Goal: Communication & Community: Answer question/provide support

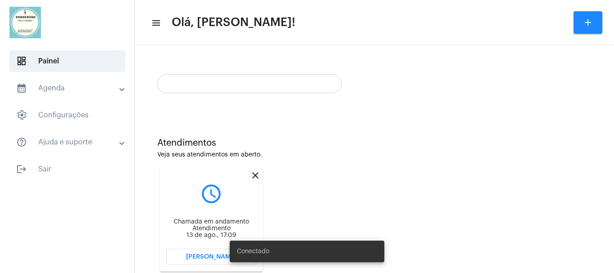
click at [257, 176] on mat-icon "close" at bounding box center [255, 175] width 11 height 11
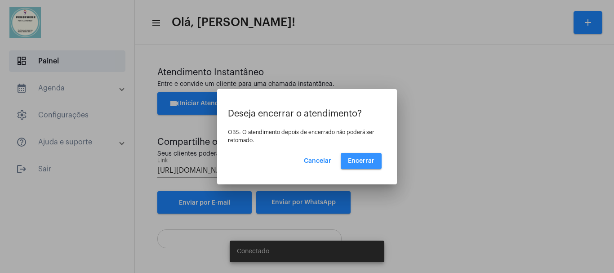
click at [360, 157] on button "Encerrar" at bounding box center [361, 161] width 41 height 16
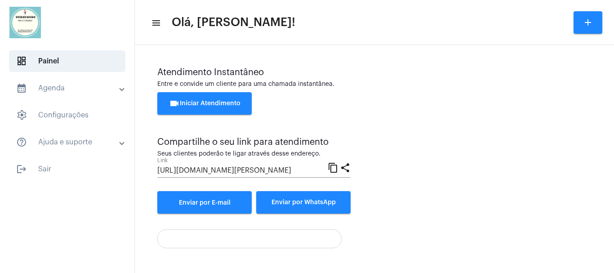
click at [224, 99] on button "videocam Iniciar Atendimento" at bounding box center [204, 103] width 94 height 22
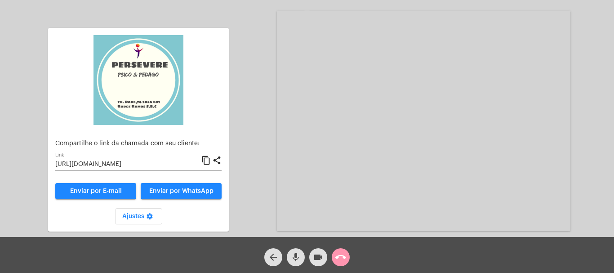
click at [207, 161] on mat-icon "content_copy" at bounding box center [205, 160] width 9 height 11
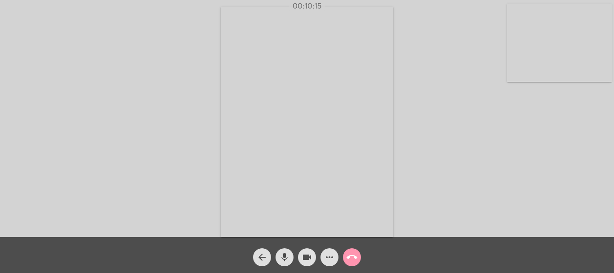
click at [215, 173] on div "Acessando Câmera e Microfone..." at bounding box center [307, 120] width 612 height 237
click at [106, 177] on div "Acessando Câmera e Microfone..." at bounding box center [307, 120] width 612 height 237
